Goal: Complete application form: Complete application form

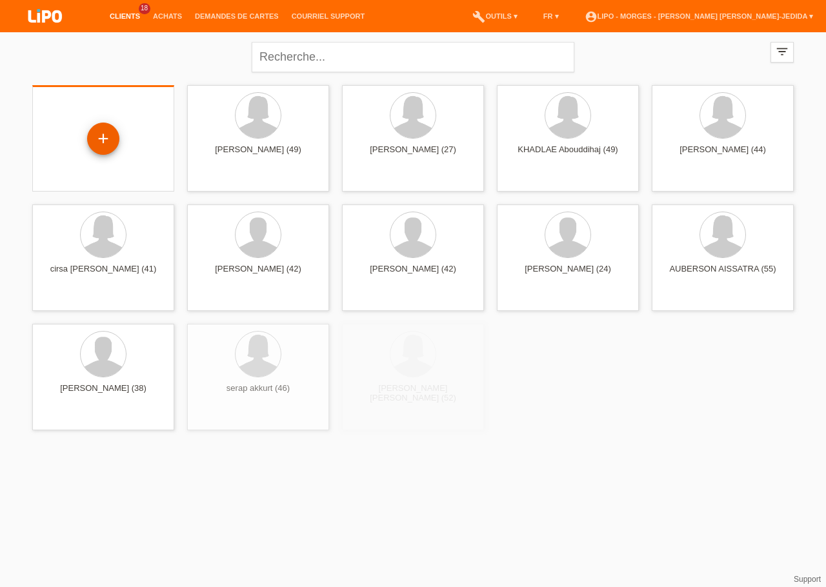
click at [105, 132] on div "+" at bounding box center [103, 139] width 32 height 32
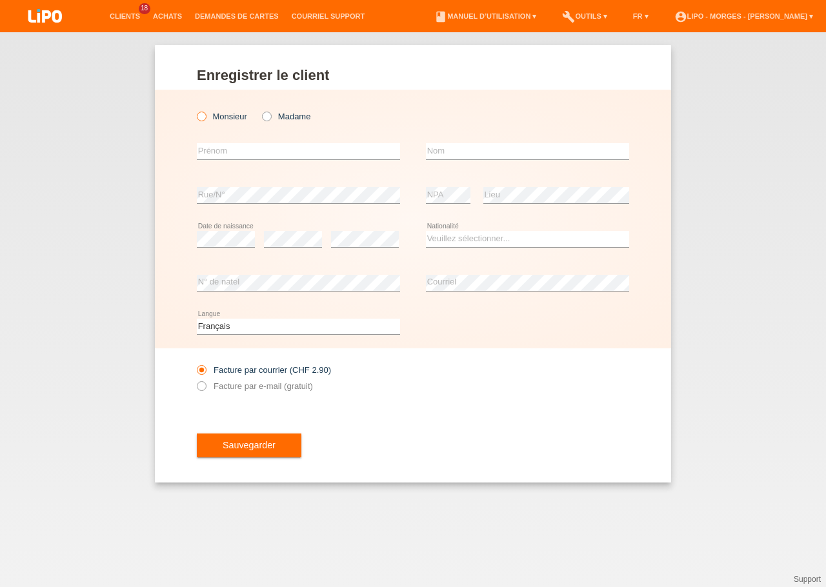
click at [230, 117] on label "Monsieur" at bounding box center [222, 117] width 50 height 10
click at [205, 117] on input "Monsieur" at bounding box center [201, 116] width 8 height 8
radio input "true"
click at [226, 146] on input "text" at bounding box center [298, 151] width 203 height 16
type input "[PERSON_NAME]"
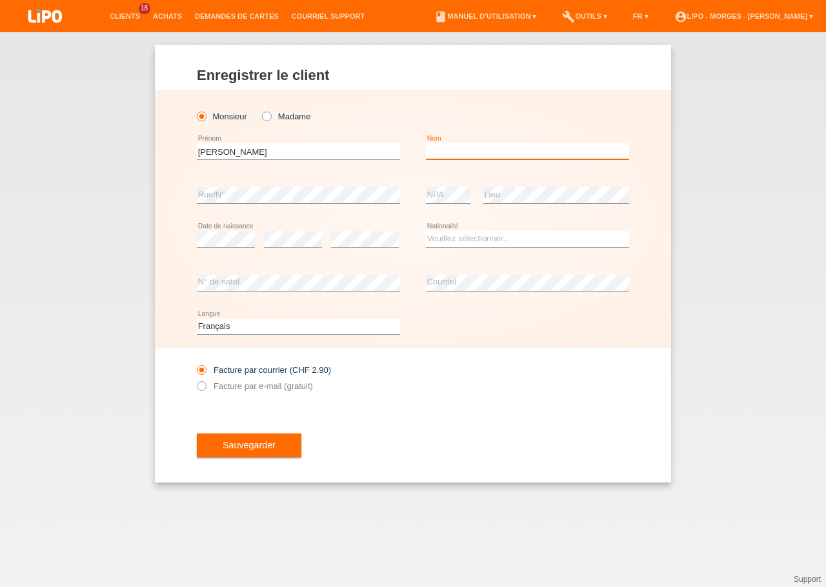
click at [447, 152] on input "text" at bounding box center [527, 151] width 203 height 16
type input "[PERSON_NAME]"
click at [426, 231] on select "Veuillez sélectionner... Suisse Allemagne Autriche Liechtenstein ------------ A…" at bounding box center [527, 238] width 203 height 15
select select "CH"
click at [0, 0] on option "Suisse" at bounding box center [0, 0] width 0 height 0
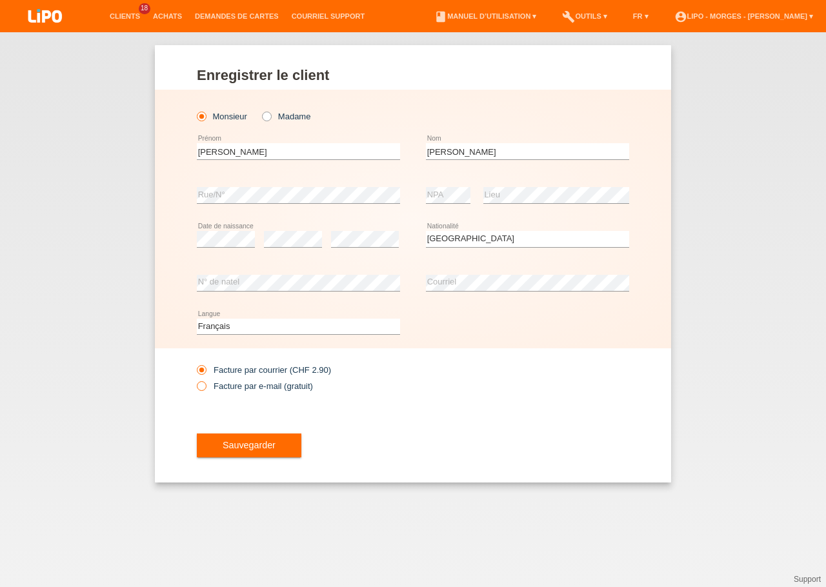
click at [248, 394] on div "Facture par courrier (CHF 2.90) Facture par e-mail (gratuit)" at bounding box center [298, 378] width 203 height 32
click at [247, 391] on label "Facture par e-mail (gratuit)" at bounding box center [255, 386] width 116 height 10
click at [205, 392] on input "Facture par e-mail (gratuit)" at bounding box center [201, 389] width 8 height 16
radio input "true"
drag, startPoint x: 237, startPoint y: 444, endPoint x: 244, endPoint y: 442, distance: 7.4
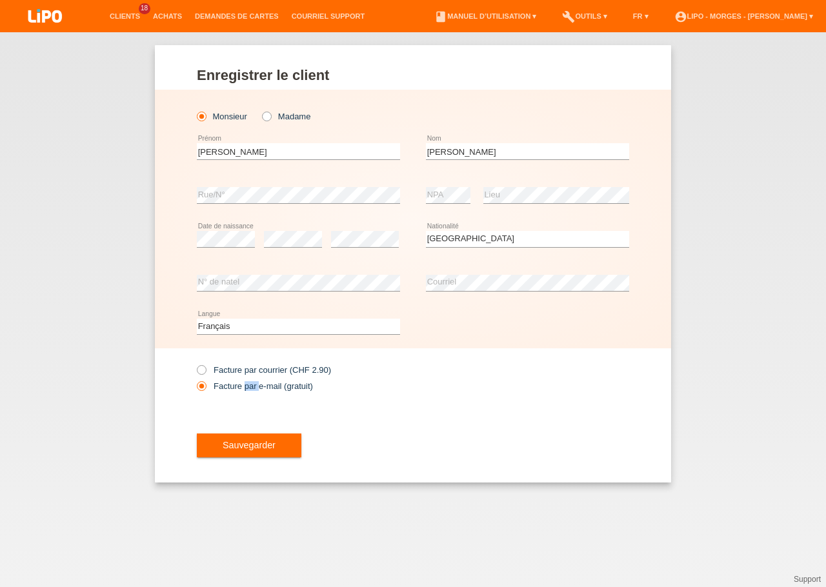
click at [239, 444] on span "Sauvegarder" at bounding box center [249, 445] width 53 height 10
click at [220, 442] on button "Sauvegarder" at bounding box center [249, 445] width 105 height 25
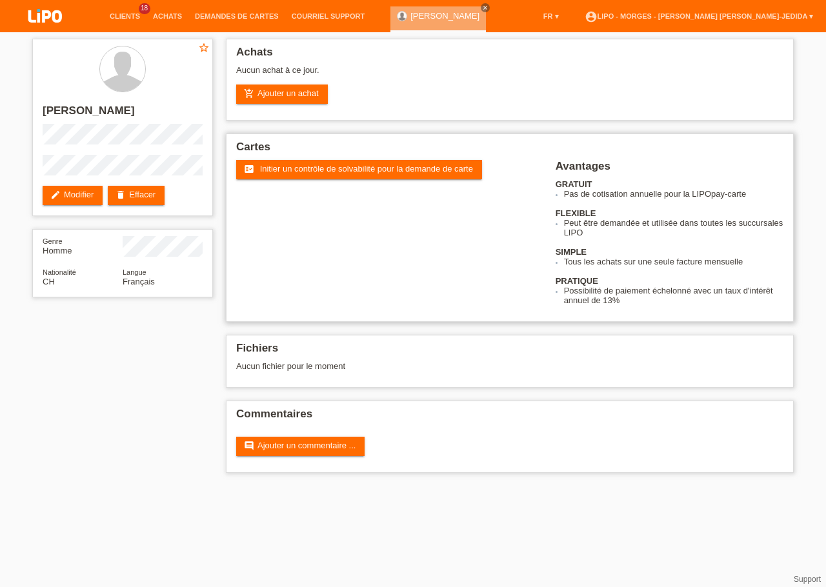
click at [266, 160] on h2 "Cartes" at bounding box center [509, 150] width 547 height 19
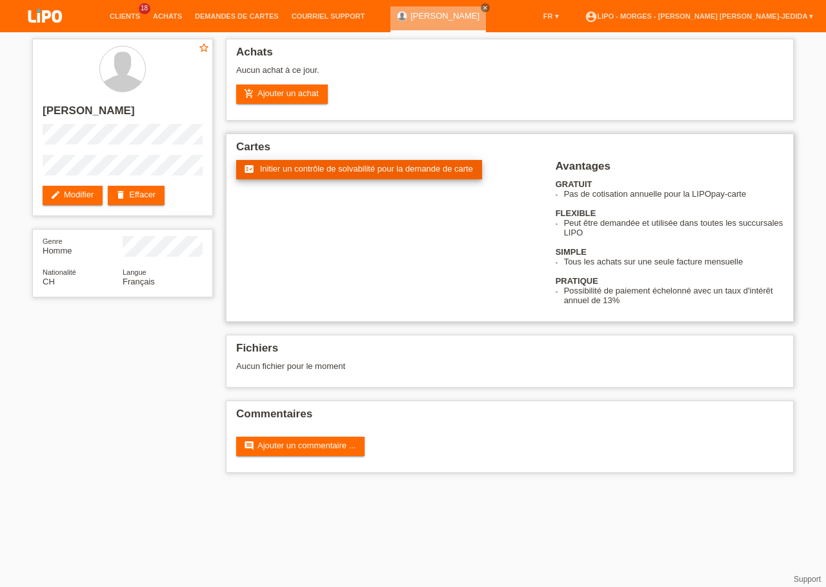
click at [266, 172] on span "Initier un contrôle de solvabilité pour la demande de carte" at bounding box center [366, 169] width 213 height 10
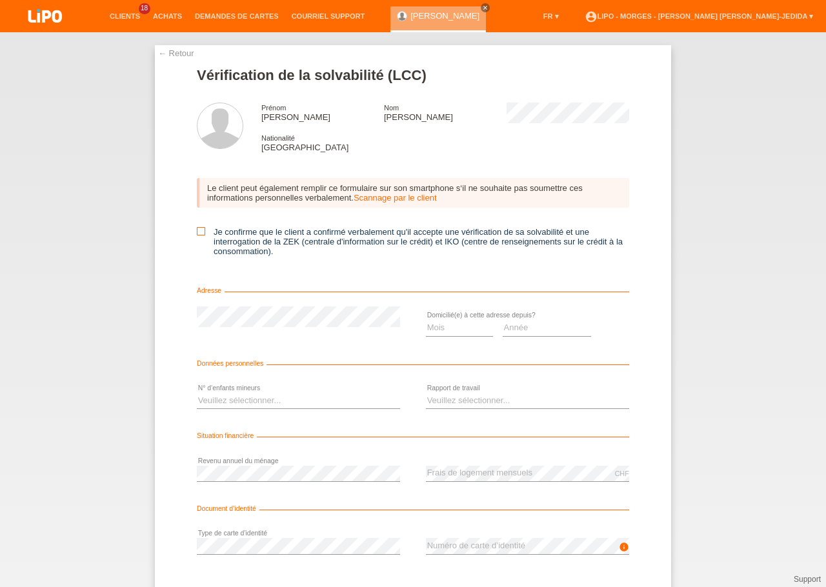
click at [197, 232] on icon at bounding box center [201, 231] width 8 height 8
click at [197, 232] on input "Je confirme que le client a confirmé verbalement qu'il accepte une vérification…" at bounding box center [201, 231] width 8 height 8
checkbox input "true"
click at [426, 320] on select "Mois 01 02 03 04 05 06 07 08 09 10" at bounding box center [459, 327] width 67 height 15
select select "07"
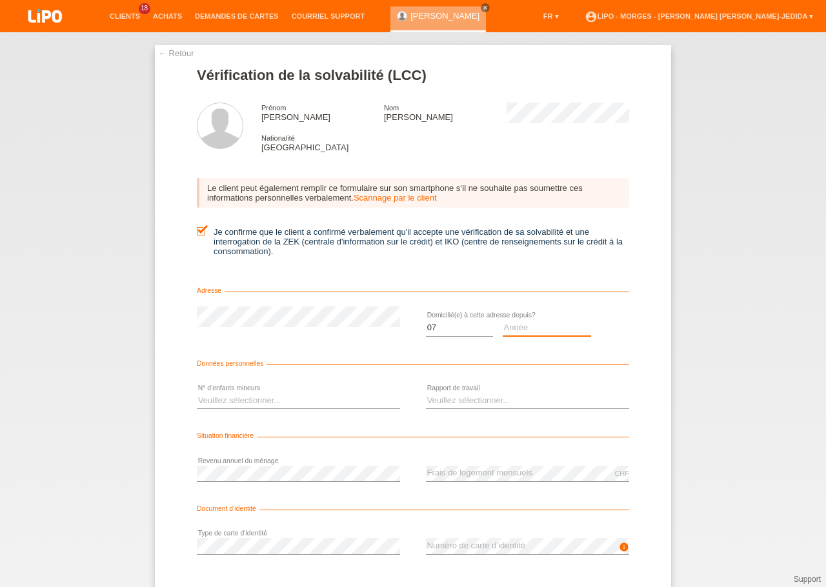
click at [503, 320] on select "Année 2025 2024 2023 2022 2021 2020 2019 2018 2017 2016 2015 2014 2013 2012 201…" at bounding box center [547, 327] width 89 height 15
select select "2000"
click at [197, 393] on select "Veuillez sélectionner... 0 1 2 3 4 5 6 7 8 9" at bounding box center [298, 400] width 203 height 15
select select "0"
click at [0, 0] on option "0" at bounding box center [0, 0] width 0 height 0
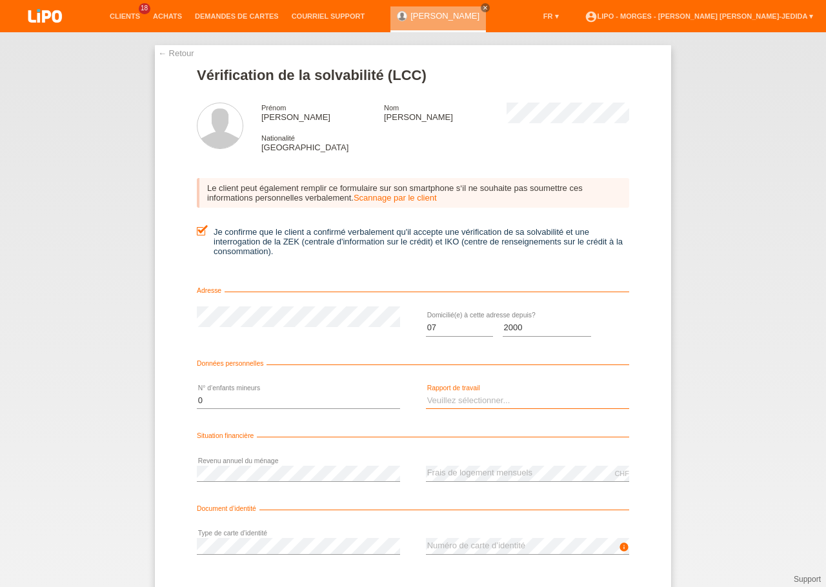
click at [426, 393] on select "Veuillez sélectionner... A durée indéterminée A durée déterminée Apprenti/étudi…" at bounding box center [527, 400] width 203 height 15
select select "UNLIMITED"
click at [0, 0] on option "A durée indéterminée" at bounding box center [0, 0] width 0 height 0
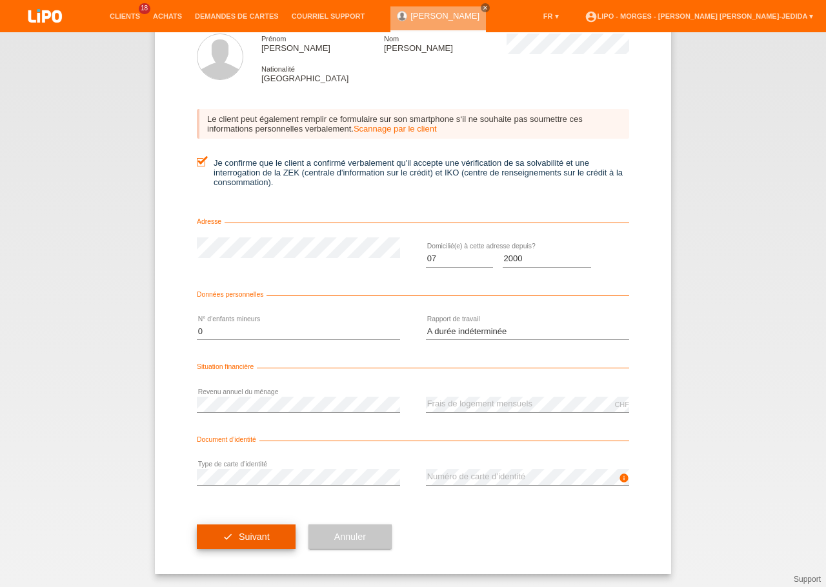
click at [206, 534] on button "check Suivant" at bounding box center [246, 536] width 99 height 25
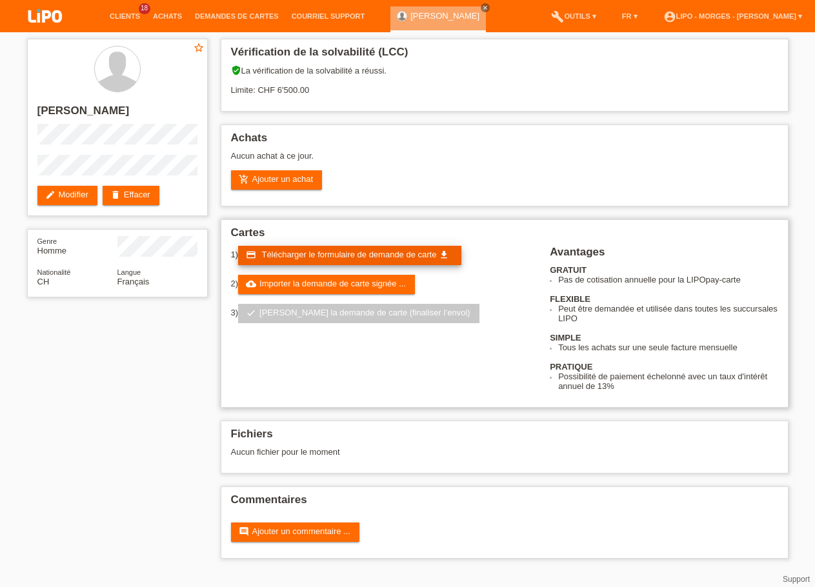
click at [281, 259] on span "Télécharger le formulaire de demande de carte" at bounding box center [348, 255] width 175 height 10
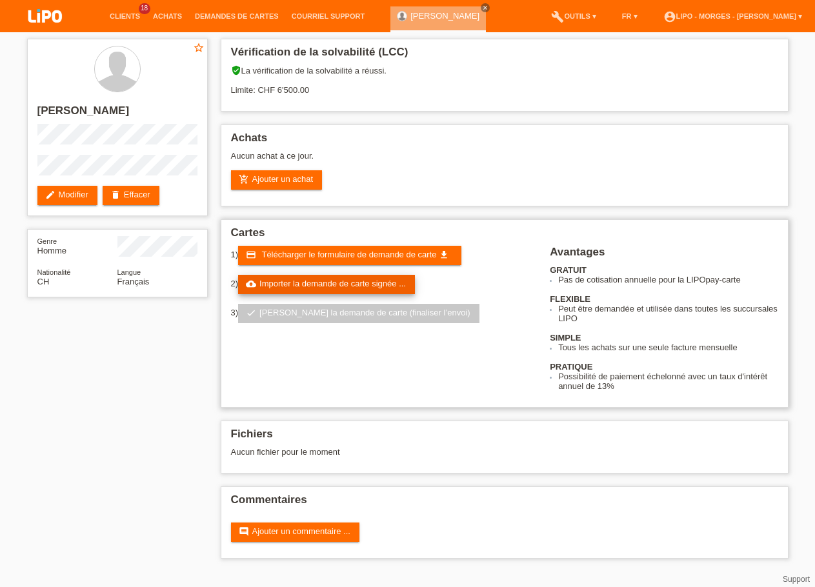
click at [259, 291] on link "cloud_upload Importer la demande de carte signée ..." at bounding box center [326, 284] width 177 height 19
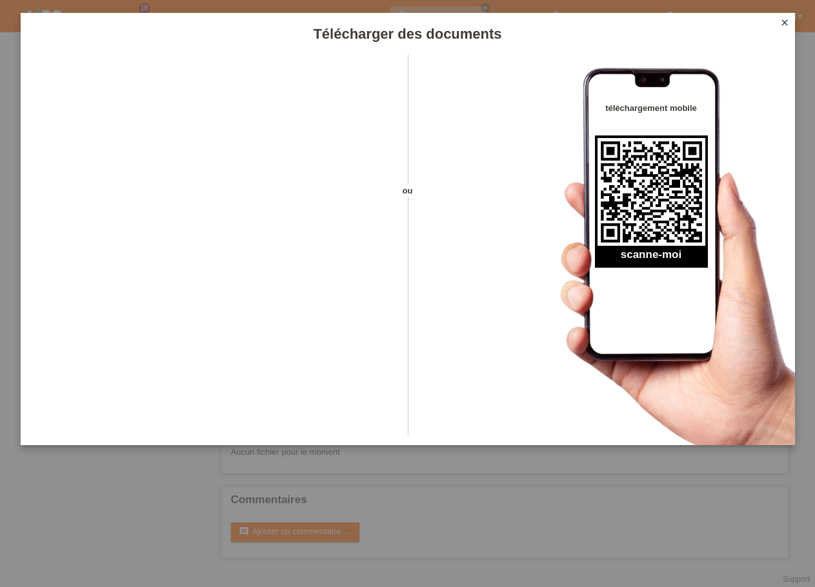
click at [105, 418] on div at bounding box center [203, 249] width 364 height 389
click at [777, 18] on link "close" at bounding box center [784, 23] width 17 height 15
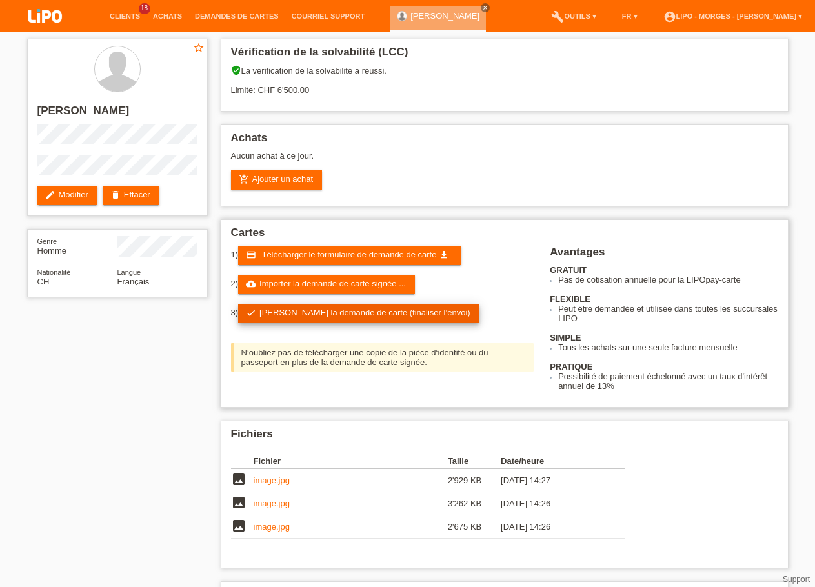
click at [256, 317] on icon "check" at bounding box center [251, 313] width 10 height 10
